Goal: Check status: Check status

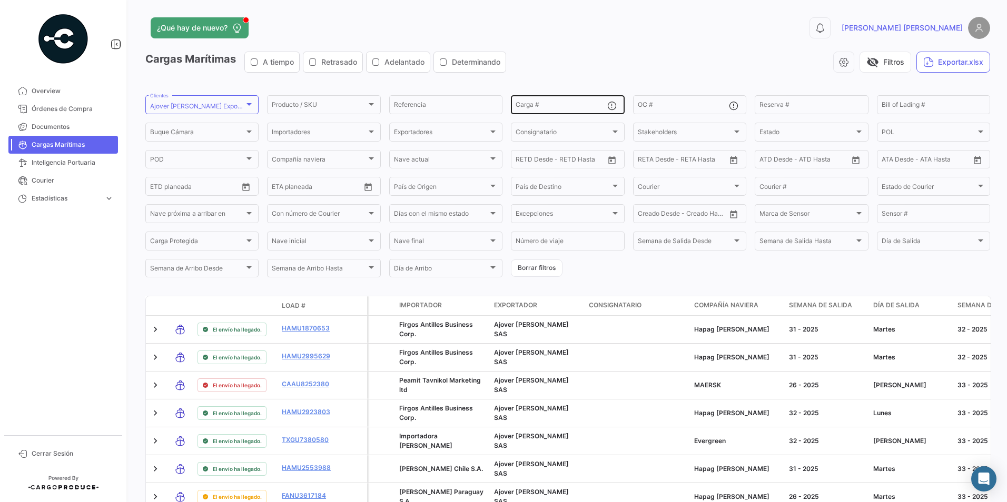
click at [540, 103] on input "Carga #" at bounding box center [561, 106] width 91 height 7
paste input "ZIMUCRT910490"
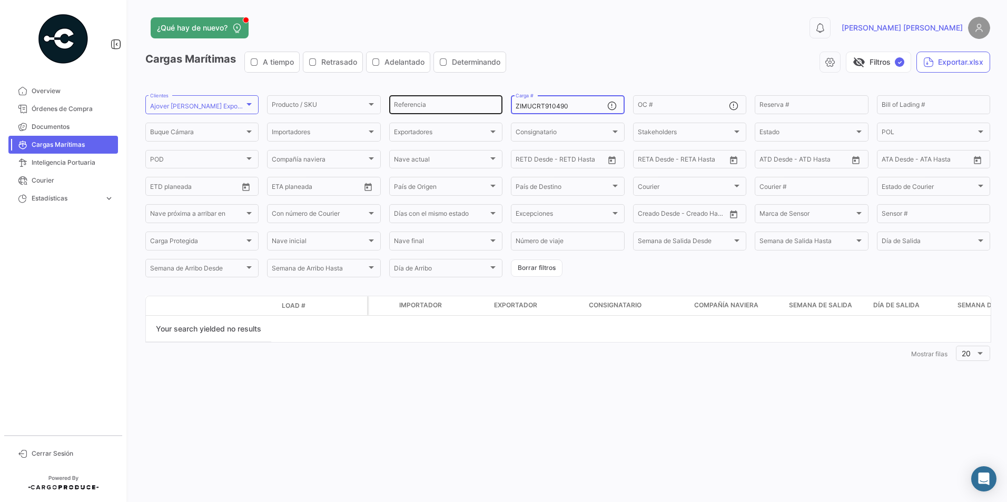
drag, startPoint x: 583, startPoint y: 108, endPoint x: 466, endPoint y: 105, distance: 117.0
click at [0, 0] on div "Producto / SKU Producto / SKU Referencia ZIMUCRT910490 Carga # OC # Reserva # B…" at bounding box center [0, 0] width 0 height 0
paste input "CSU6909882"
drag, startPoint x: 581, startPoint y: 104, endPoint x: 406, endPoint y: 106, distance: 175.4
click at [0, 0] on div "Producto / SKU Producto / SKU Referencia ZCSU6909882 Carga # OC # Reserva # Bil…" at bounding box center [0, 0] width 0 height 0
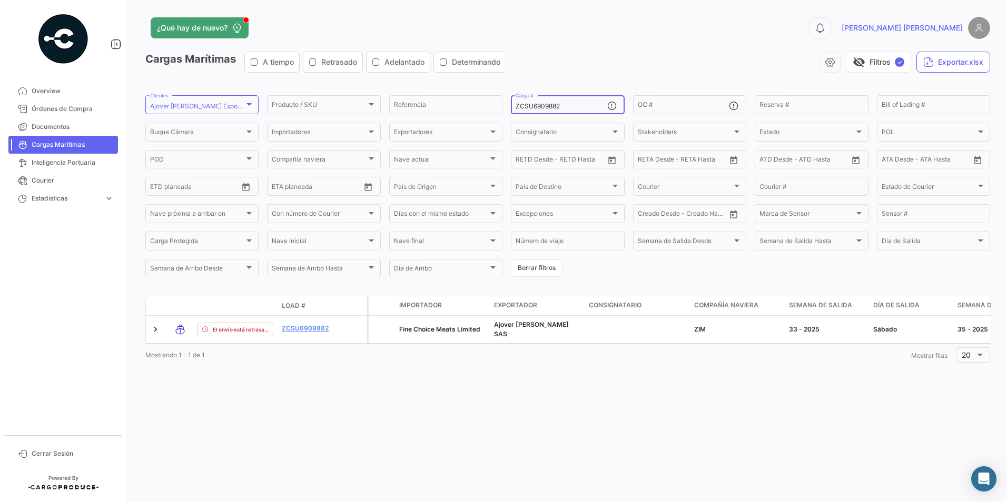
paste input "HAMU 3107996"
click at [539, 105] on input "HAMU 3107996" at bounding box center [561, 106] width 91 height 7
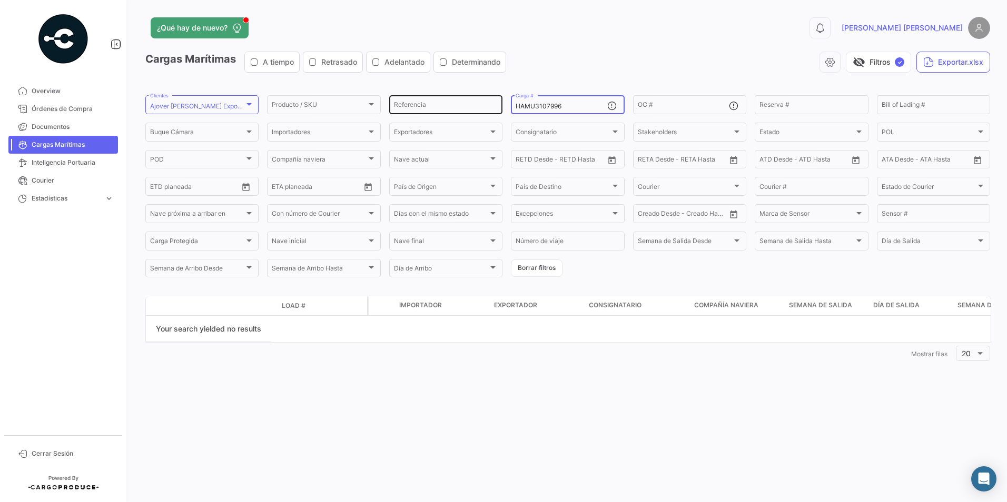
drag, startPoint x: 576, startPoint y: 106, endPoint x: 458, endPoint y: 101, distance: 118.1
click at [0, 0] on div "Producto / SKU Producto / SKU Referencia HAMU3107996 Carga # OC # Reserva # Bil…" at bounding box center [0, 0] width 0 height 0
paste input "1345151"
click at [539, 108] on input "HAMU 1345151" at bounding box center [561, 106] width 91 height 7
drag, startPoint x: 569, startPoint y: 105, endPoint x: 581, endPoint y: 107, distance: 12.4
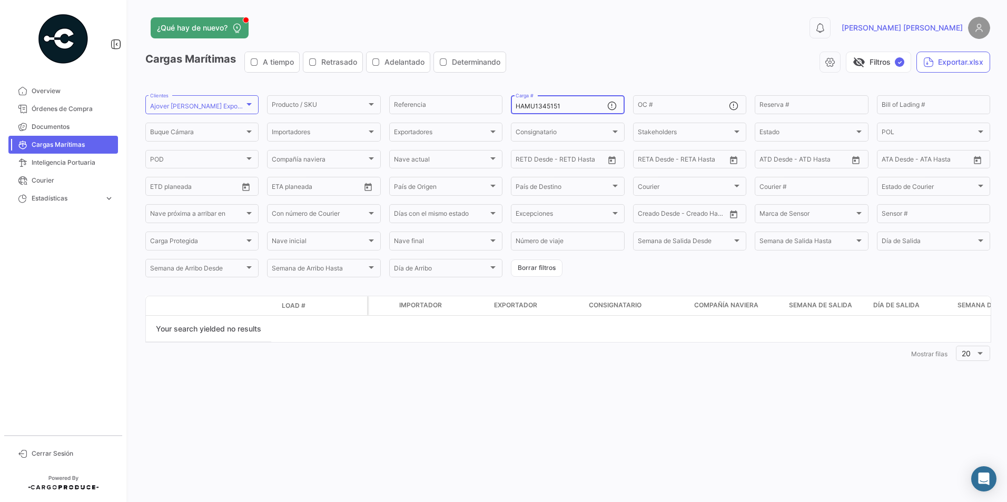
click at [0, 0] on div "Producto / SKU Producto / SKU Referencia HAMU1345151 Carga # OC # Reserva # Bil…" at bounding box center [0, 0] width 0 height 0
paste input "FANU 3799617"
click at [534, 108] on input "FANU 3799617" at bounding box center [561, 106] width 91 height 7
drag, startPoint x: 505, startPoint y: 94, endPoint x: 417, endPoint y: 96, distance: 88.0
click at [393, 93] on app-list-header "Cargas Marítimas A tiempo Retrasado Adelantado Determinando visibility_off Filt…" at bounding box center [567, 166] width 845 height 228
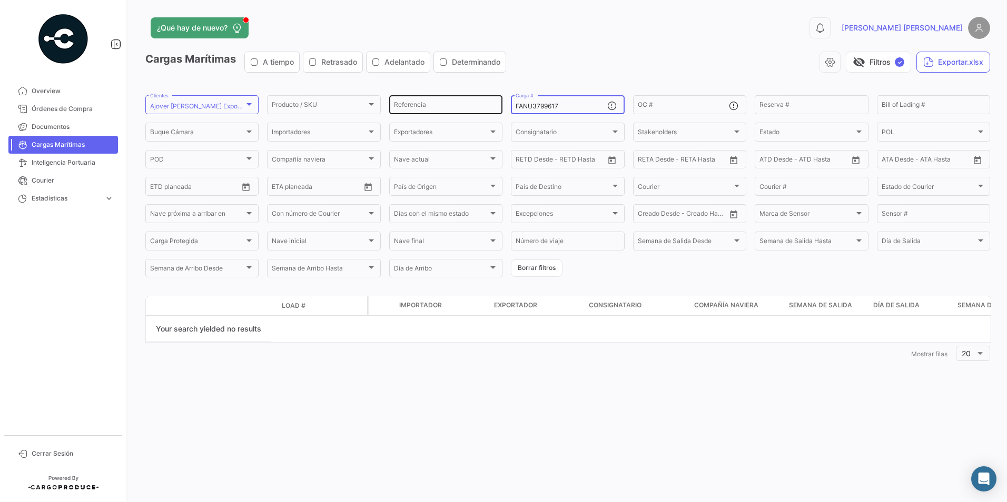
paste input "HAMU 2253390"
click at [538, 106] on input "HAMU 2253390" at bounding box center [561, 106] width 91 height 7
drag, startPoint x: 590, startPoint y: 103, endPoint x: 468, endPoint y: 105, distance: 122.2
click at [0, 0] on div "Producto / SKU Producto / SKU Referencia HAMU2253390 Carga # OC # Reserva # Bil…" at bounding box center [0, 0] width 0 height 0
paste input "1944571"
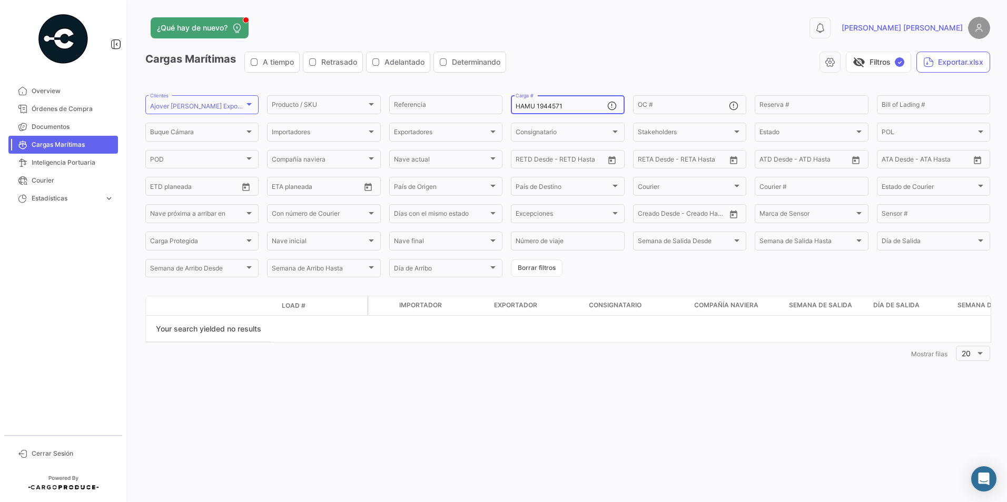
click at [537, 107] on input "HAMU 1944571" at bounding box center [561, 106] width 91 height 7
drag, startPoint x: 571, startPoint y: 105, endPoint x: 479, endPoint y: 105, distance: 92.2
click at [0, 0] on div "Producto / SKU Producto / SKU Referencia HAMU1944571 Carga # OC # Reserva # Bil…" at bounding box center [0, 0] width 0 height 0
paste input "1370513"
click at [538, 107] on input "HAMU 1370513" at bounding box center [561, 106] width 91 height 7
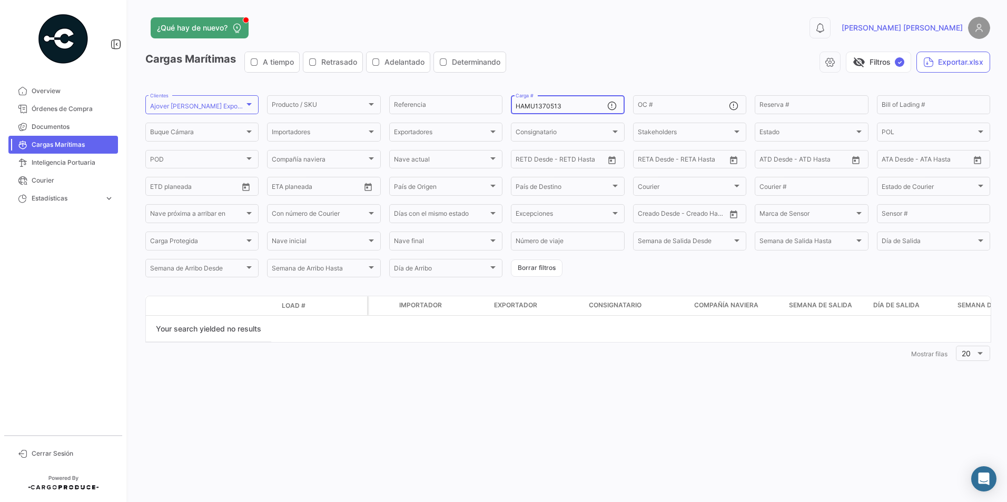
drag, startPoint x: 565, startPoint y: 107, endPoint x: 529, endPoint y: 103, distance: 36.6
click at [0, 0] on div "Producto / SKU Producto / SKU Referencia HAMU1370513 Carga # OC # Reserva # Bil…" at bounding box center [0, 0] width 0 height 0
paste input "376534"
click at [538, 105] on input "HAMU 3765343" at bounding box center [561, 106] width 91 height 7
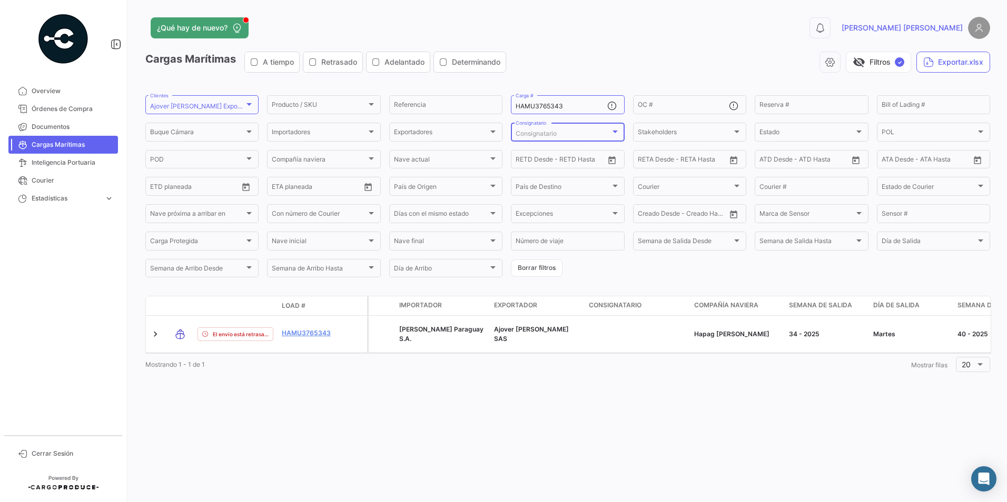
click at [567, 132] on div "Consignatario" at bounding box center [563, 133] width 94 height 7
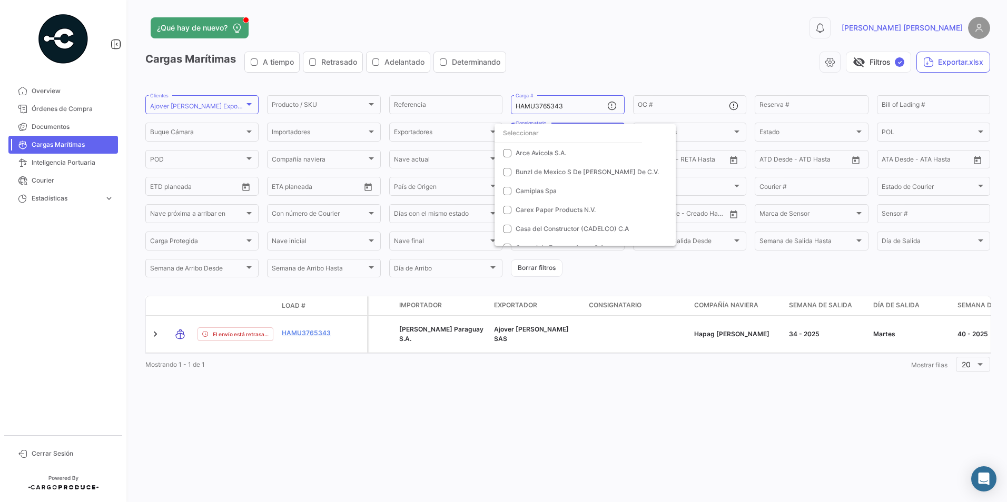
scroll to position [53, 0]
click at [598, 63] on div at bounding box center [503, 251] width 1007 height 502
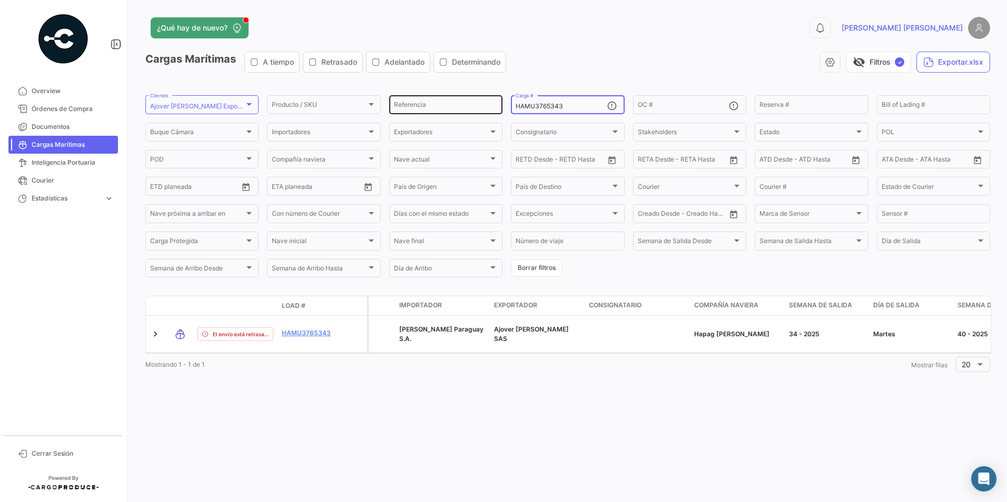
drag, startPoint x: 571, startPoint y: 107, endPoint x: 419, endPoint y: 109, distance: 152.2
click at [0, 0] on div "Producto / SKU Producto / SKU Referencia HAMU3765343 Carga # OC # Reserva # Bil…" at bounding box center [0, 0] width 0 height 0
paste input "107996"
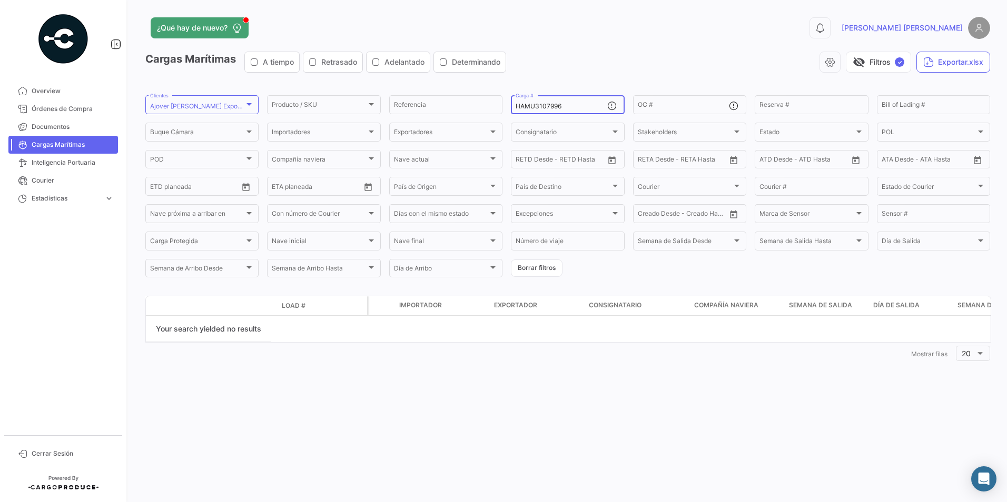
type input "HAMU3107996"
